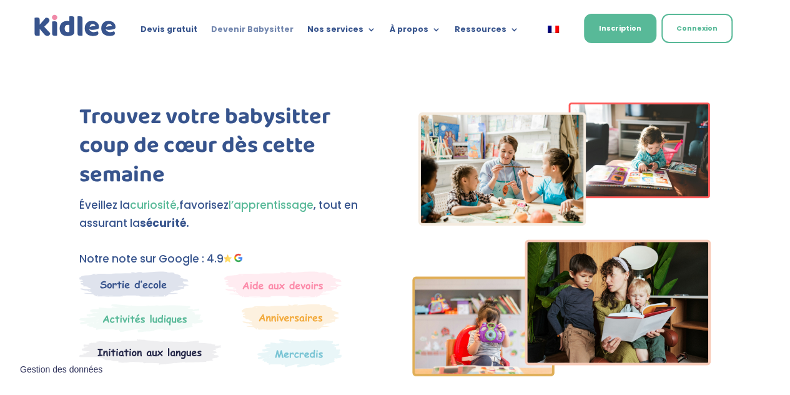
click at [265, 32] on link "Devenir Babysitter" at bounding box center [252, 32] width 82 height 14
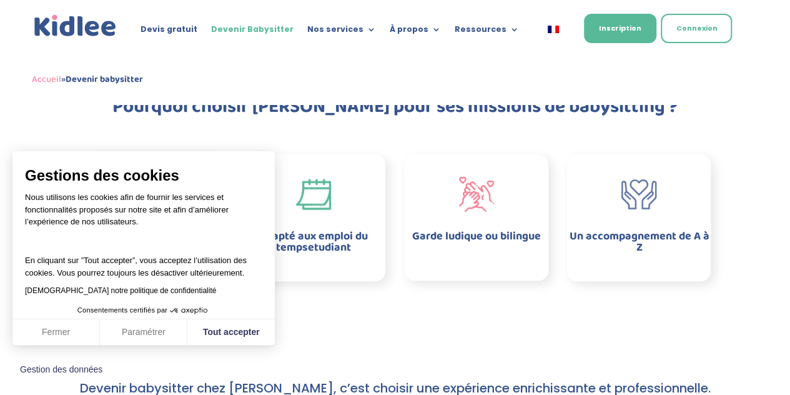
scroll to position [381, 0]
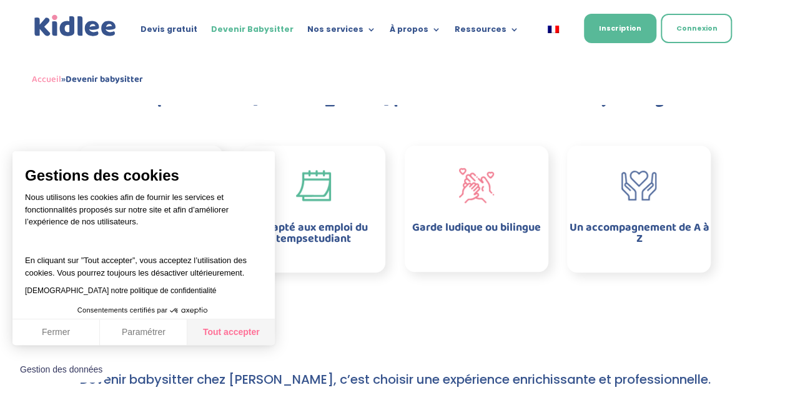
click at [202, 339] on button "Tout accepter" at bounding box center [230, 332] width 87 height 26
checkbox input "true"
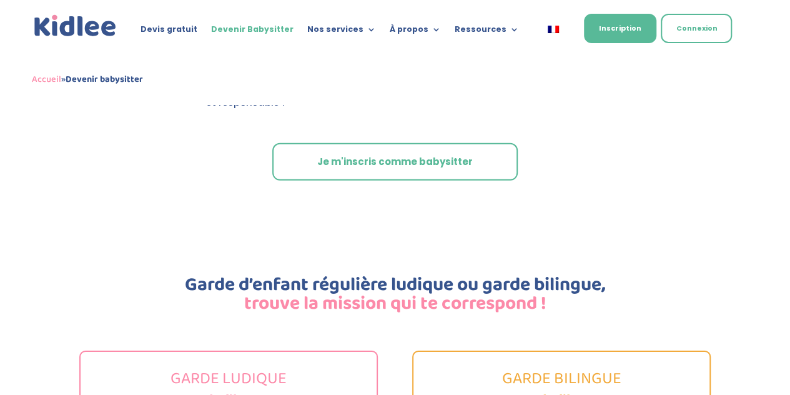
scroll to position [1209, 0]
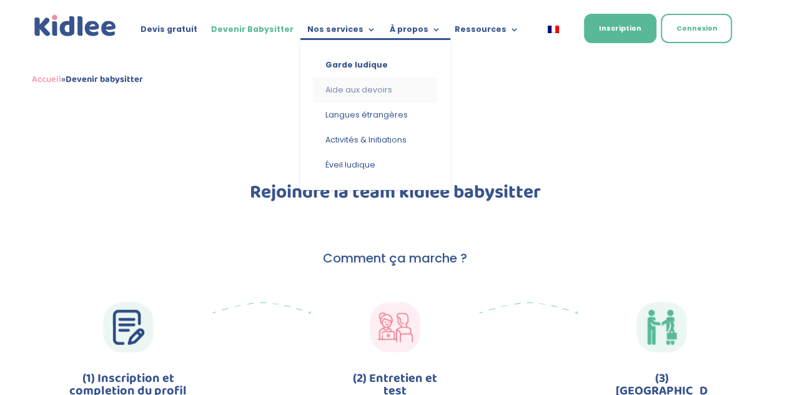
click at [347, 94] on link "Aide aux devoirs" at bounding box center [375, 89] width 125 height 25
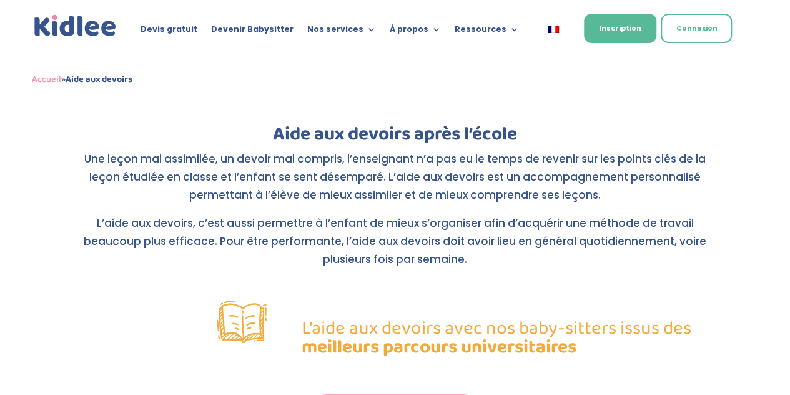
scroll to position [239, 0]
